Goal: Entertainment & Leisure: Consume media (video, audio)

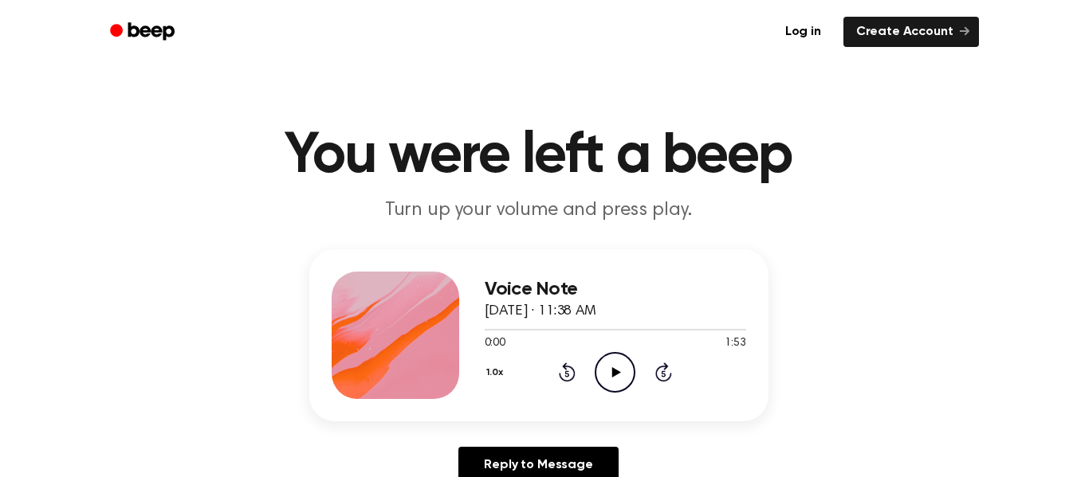
click at [610, 368] on icon "Play Audio" at bounding box center [614, 372] width 41 height 41
click at [614, 369] on icon at bounding box center [614, 372] width 7 height 10
click at [610, 376] on icon "Play Audio" at bounding box center [614, 372] width 41 height 41
click at [613, 371] on icon at bounding box center [614, 372] width 7 height 10
